Goal: Information Seeking & Learning: Learn about a topic

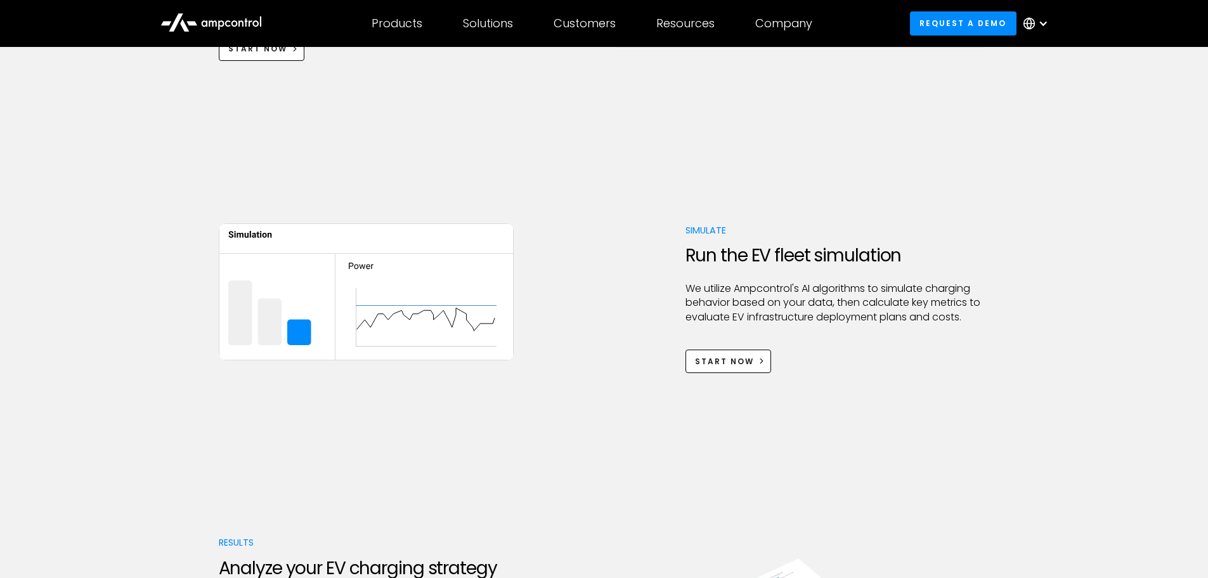
scroll to position [698, 0]
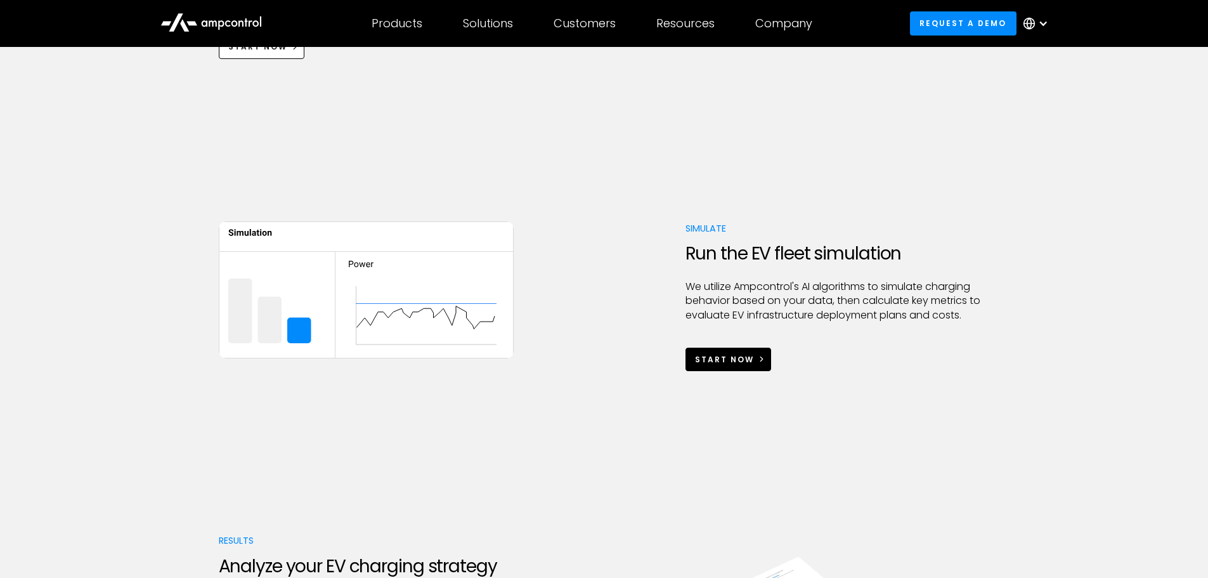
click at [747, 356] on div "Start Now" at bounding box center [724, 359] width 59 height 11
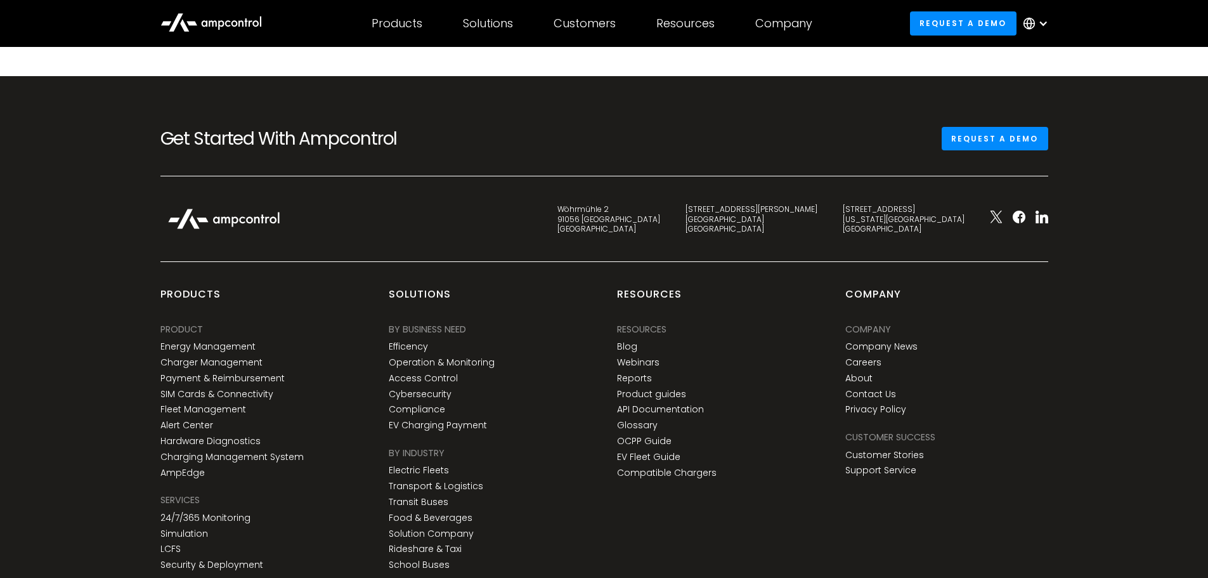
scroll to position [571, 0]
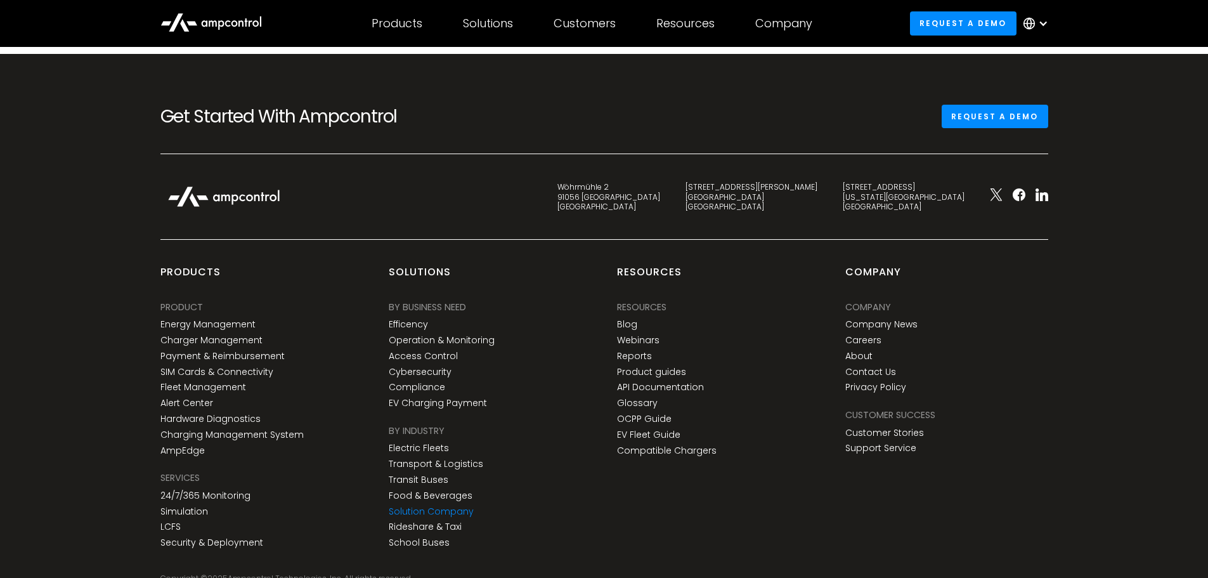
click at [443, 510] on link "Solution Company" at bounding box center [431, 511] width 85 height 11
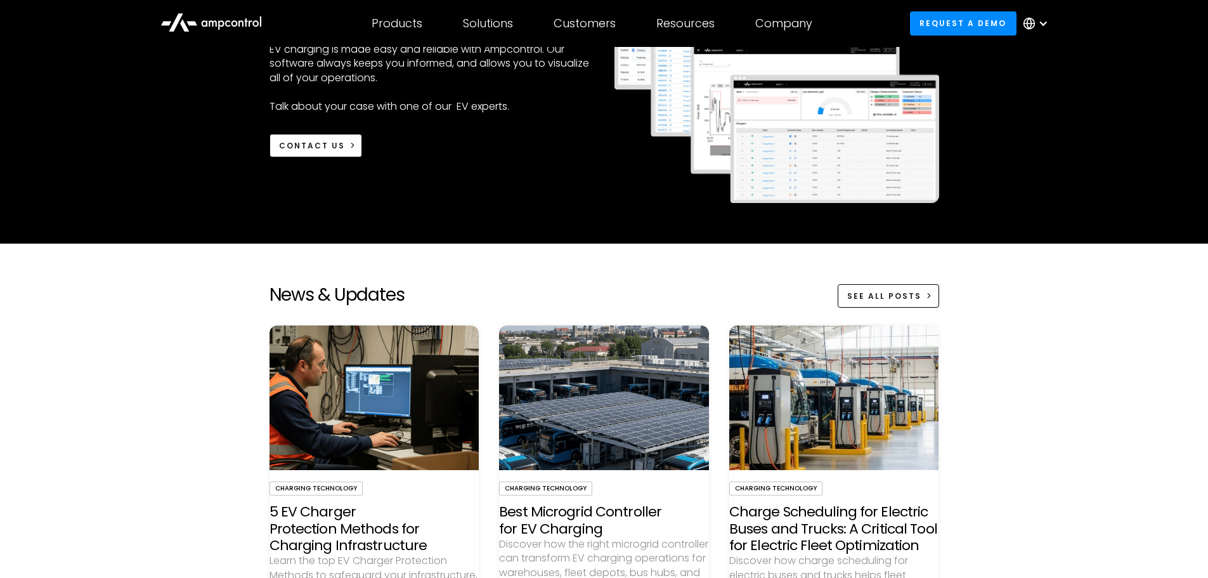
scroll to position [3172, 0]
